Goal: Task Accomplishment & Management: Complete application form

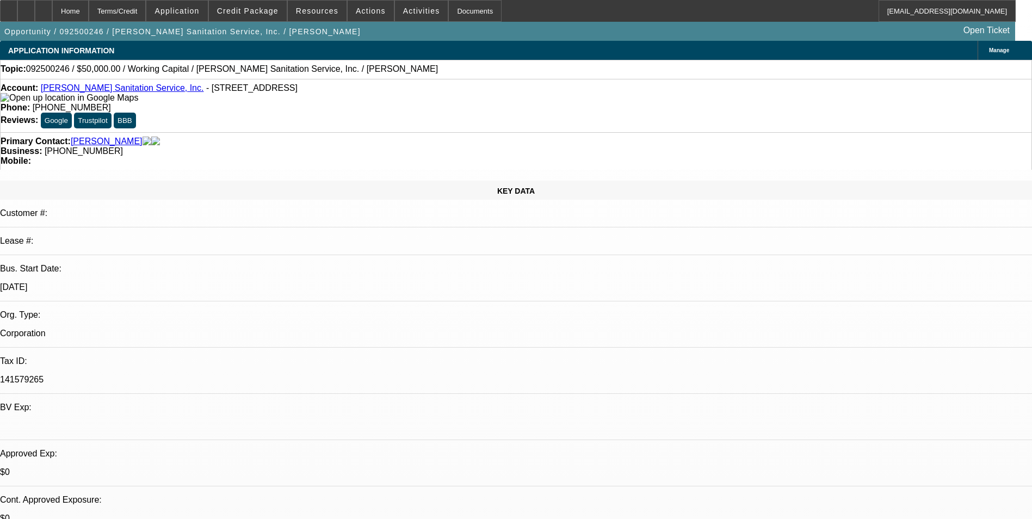
select select "0"
select select "2"
select select "0"
select select "6"
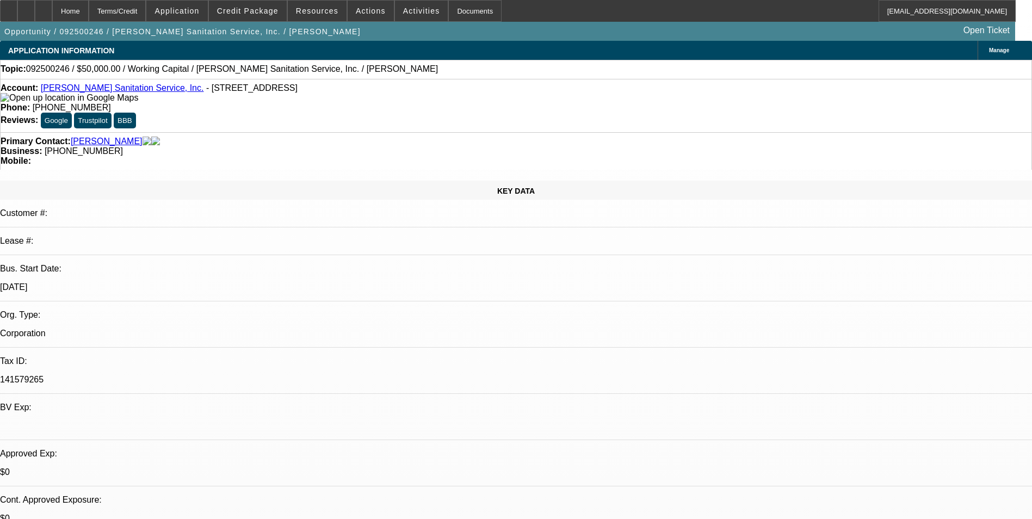
select select "0"
select select "2"
select select "0"
select select "6"
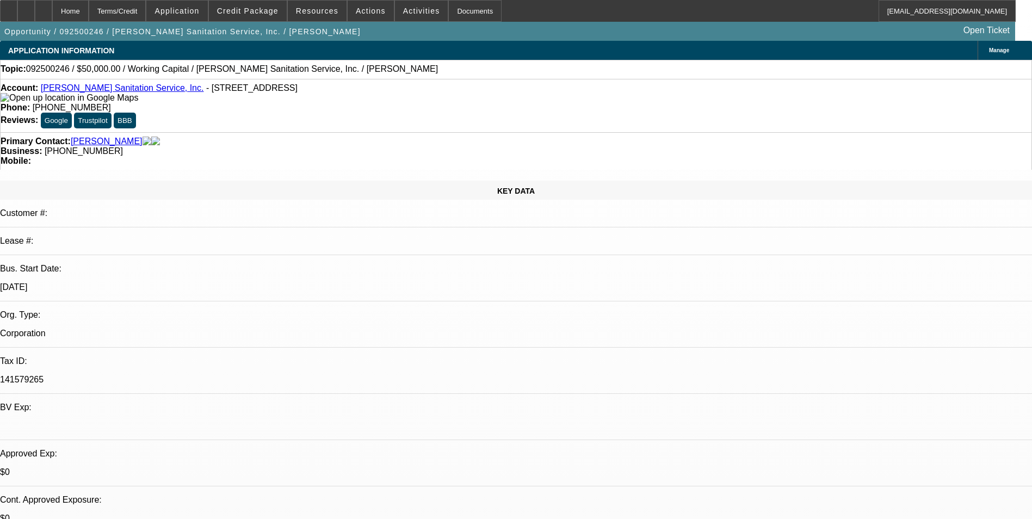
select select "0"
select select "2"
select select "0"
select select "6"
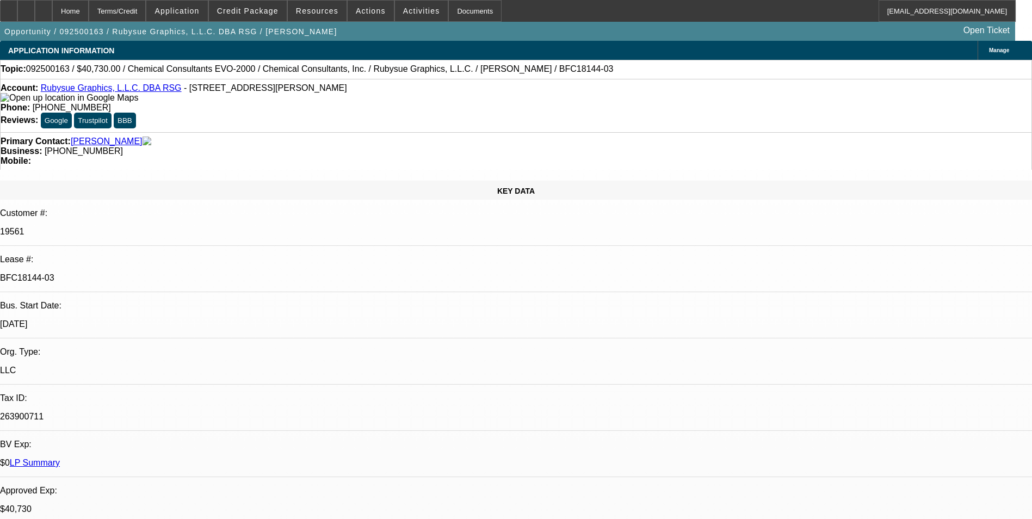
select select "0"
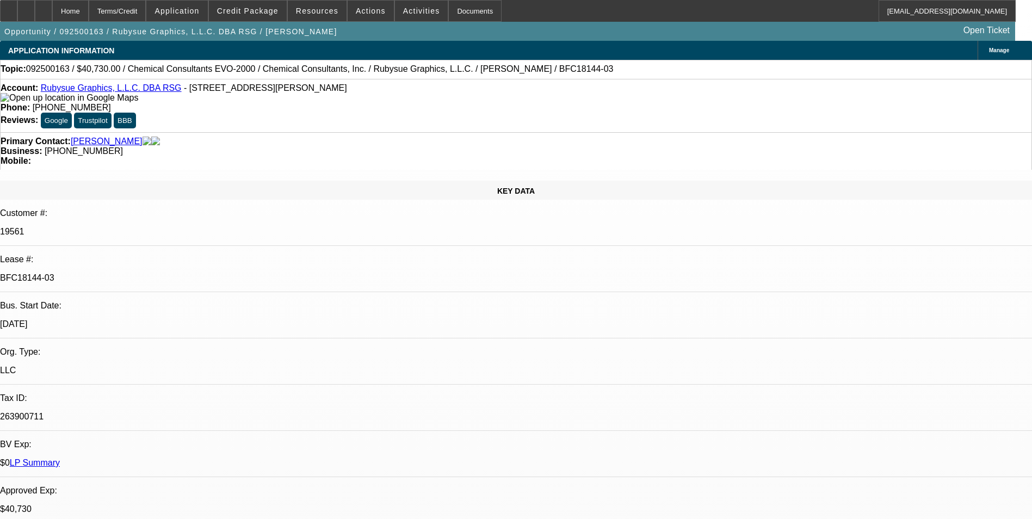
select select "0"
select select "1"
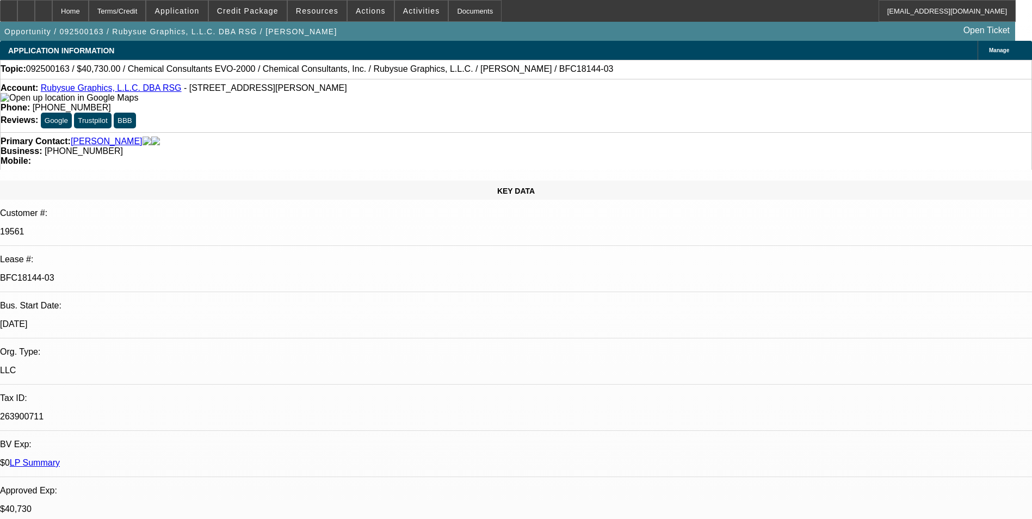
select select "1"
select select "2"
select select "1"
select select "2"
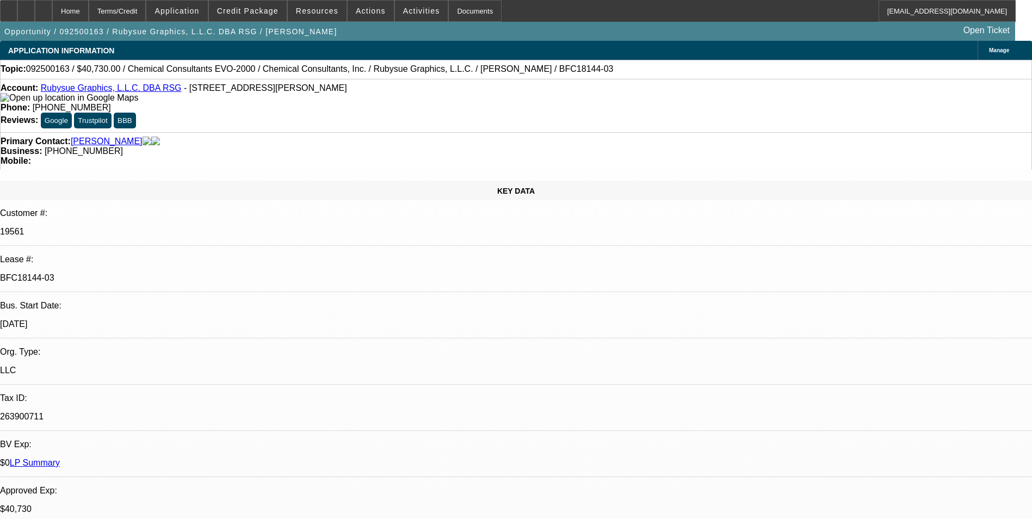
select select "1"
select select "2"
